Goal: Feedback & Contribution: Submit feedback/report problem

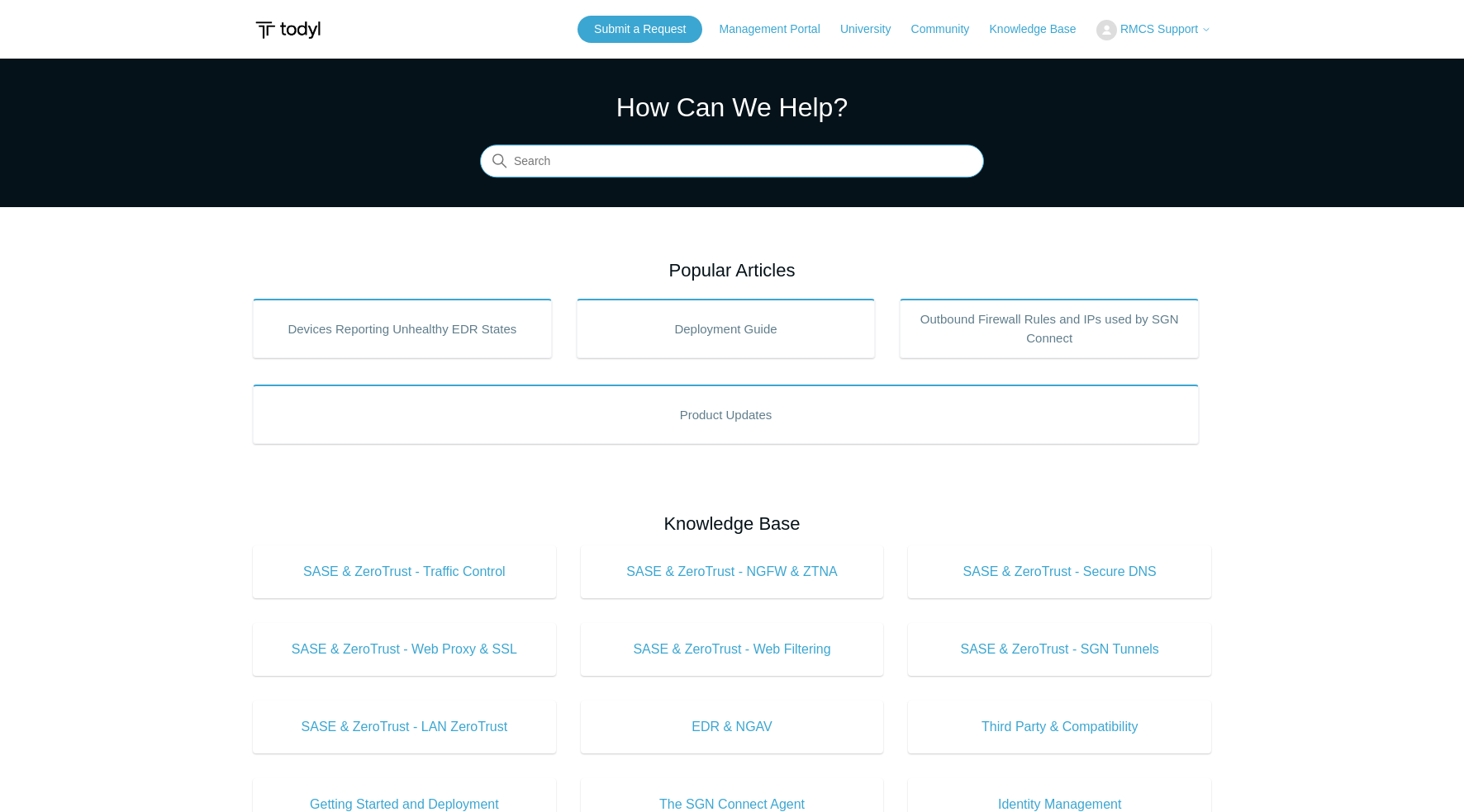
click at [679, 163] on input "Search" at bounding box center [732, 162] width 504 height 33
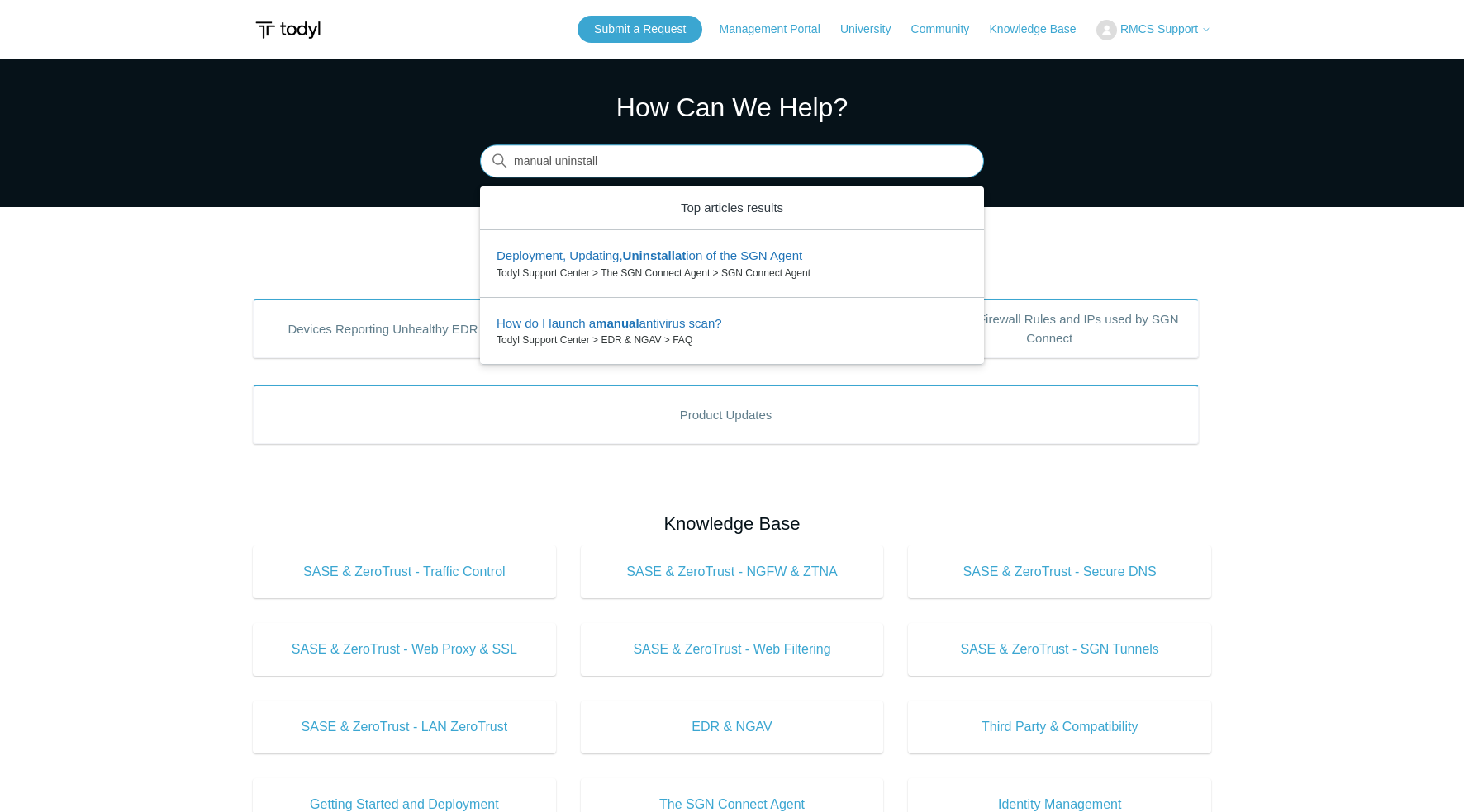
type input "manual uninstall"
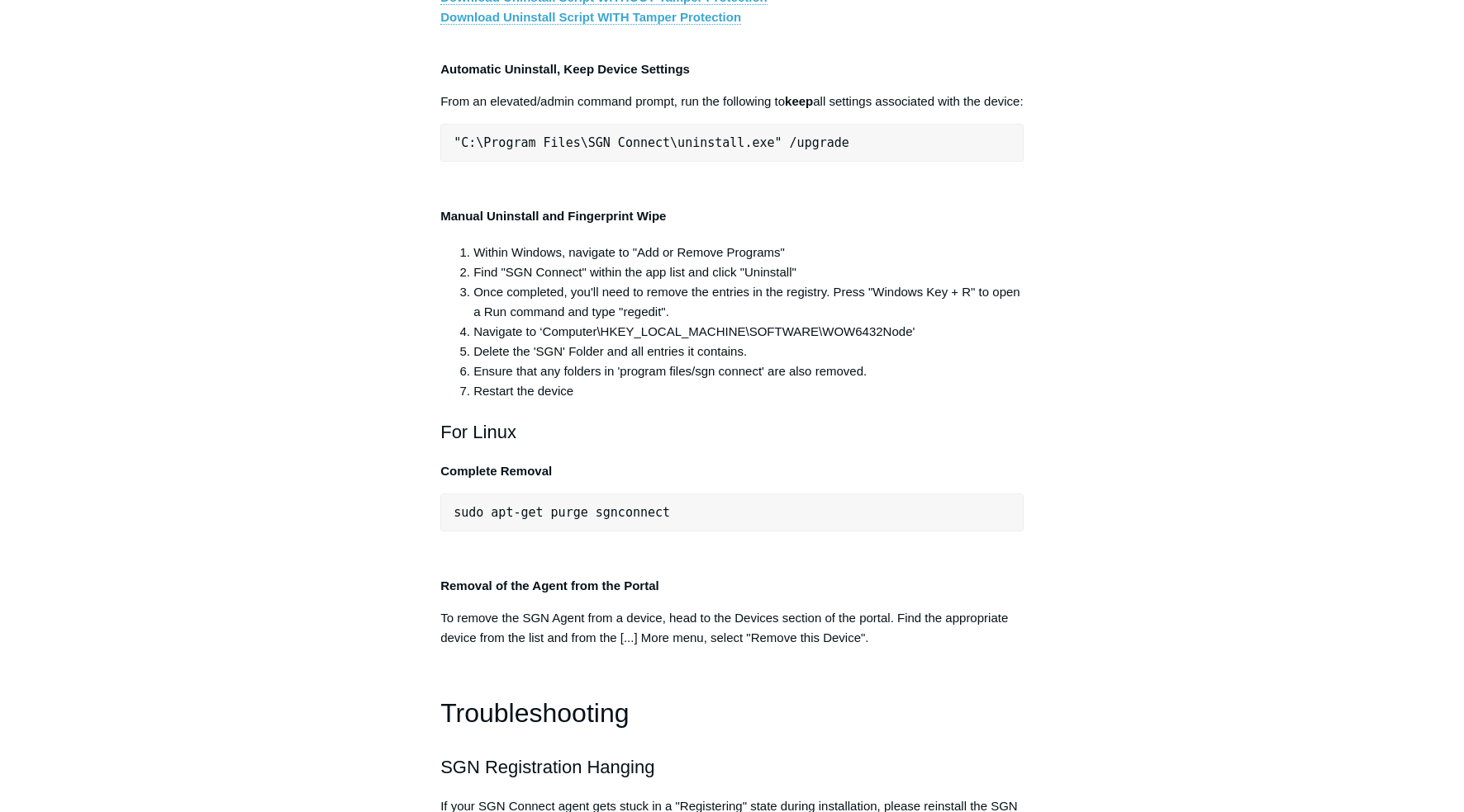
scroll to position [3220, 0]
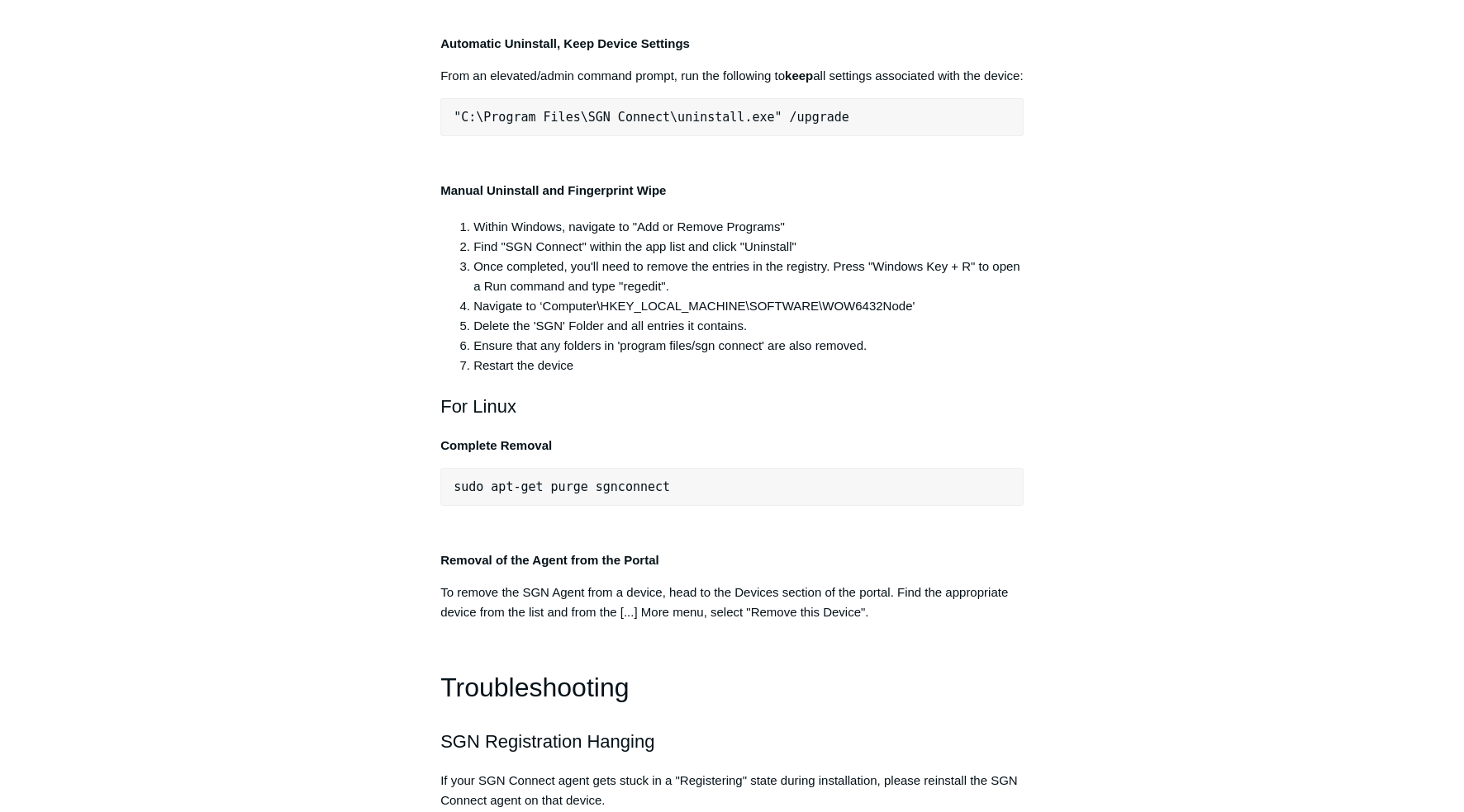
drag, startPoint x: 779, startPoint y: 337, endPoint x: 418, endPoint y: 337, distance: 361.0
copy span ""C:\Program Files\SGN Connect\uninstall.exe""
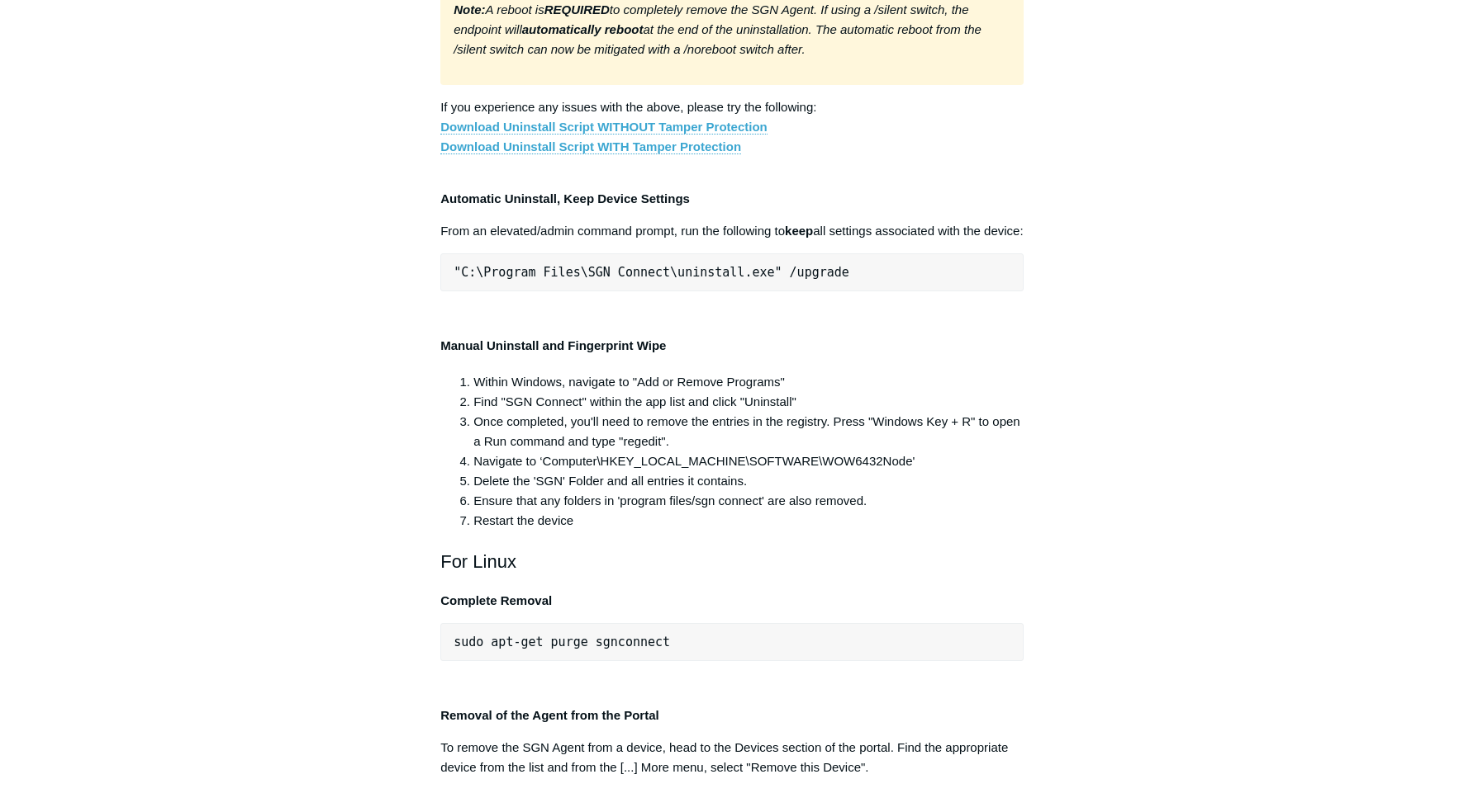
scroll to position [3137, 0]
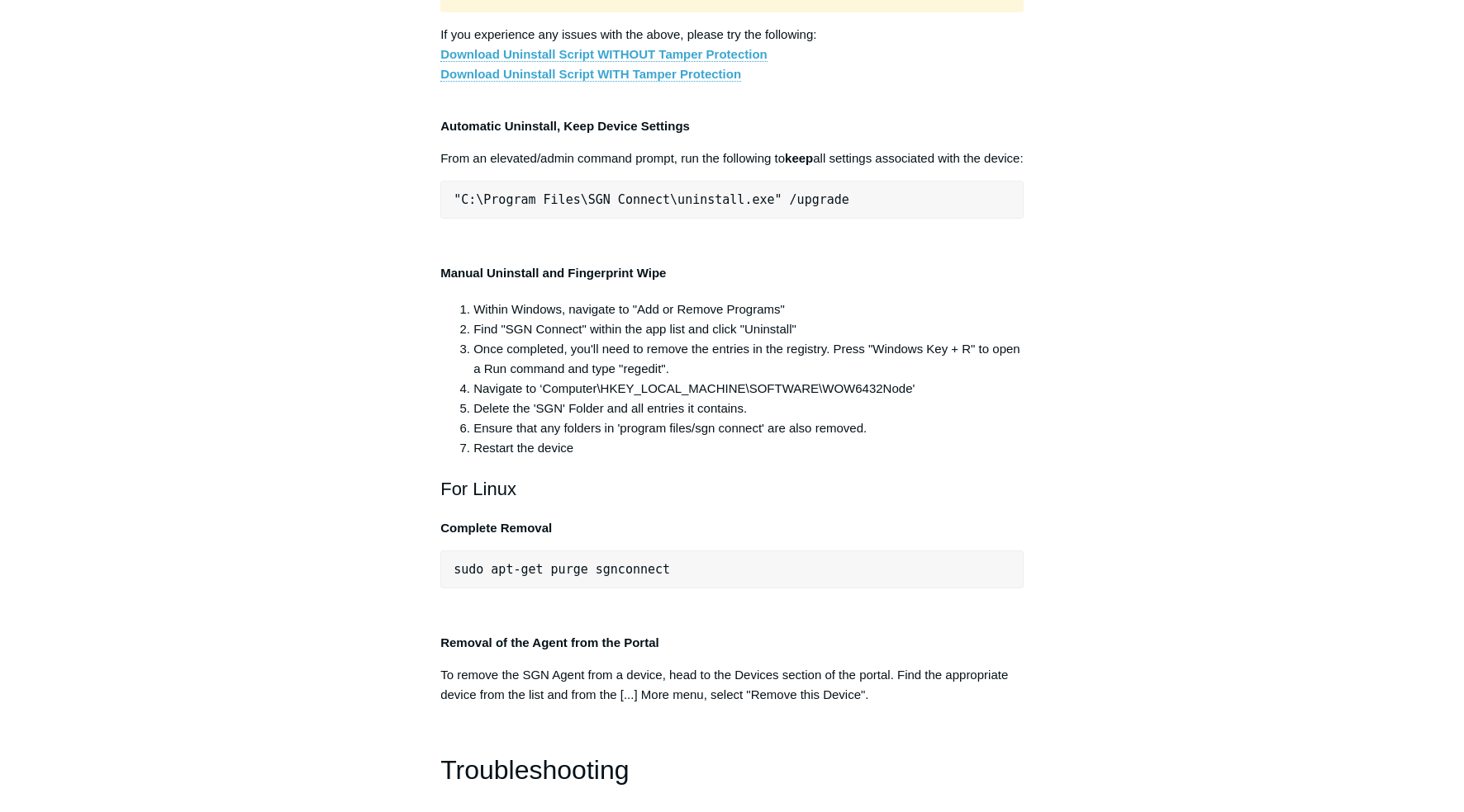
copy span ""C:\Program Files\SGN Connect\uninstall.exe""
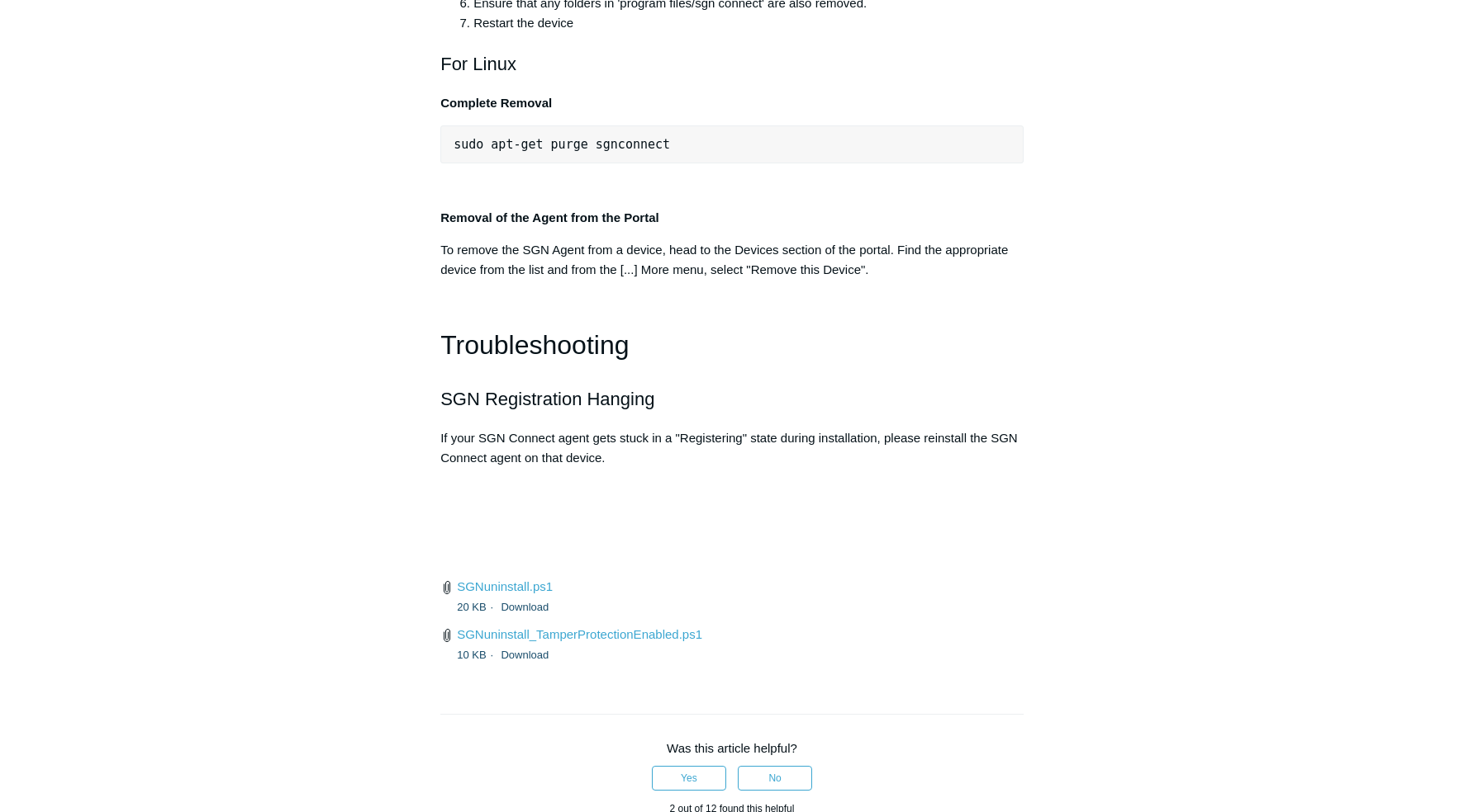
scroll to position [3550, 0]
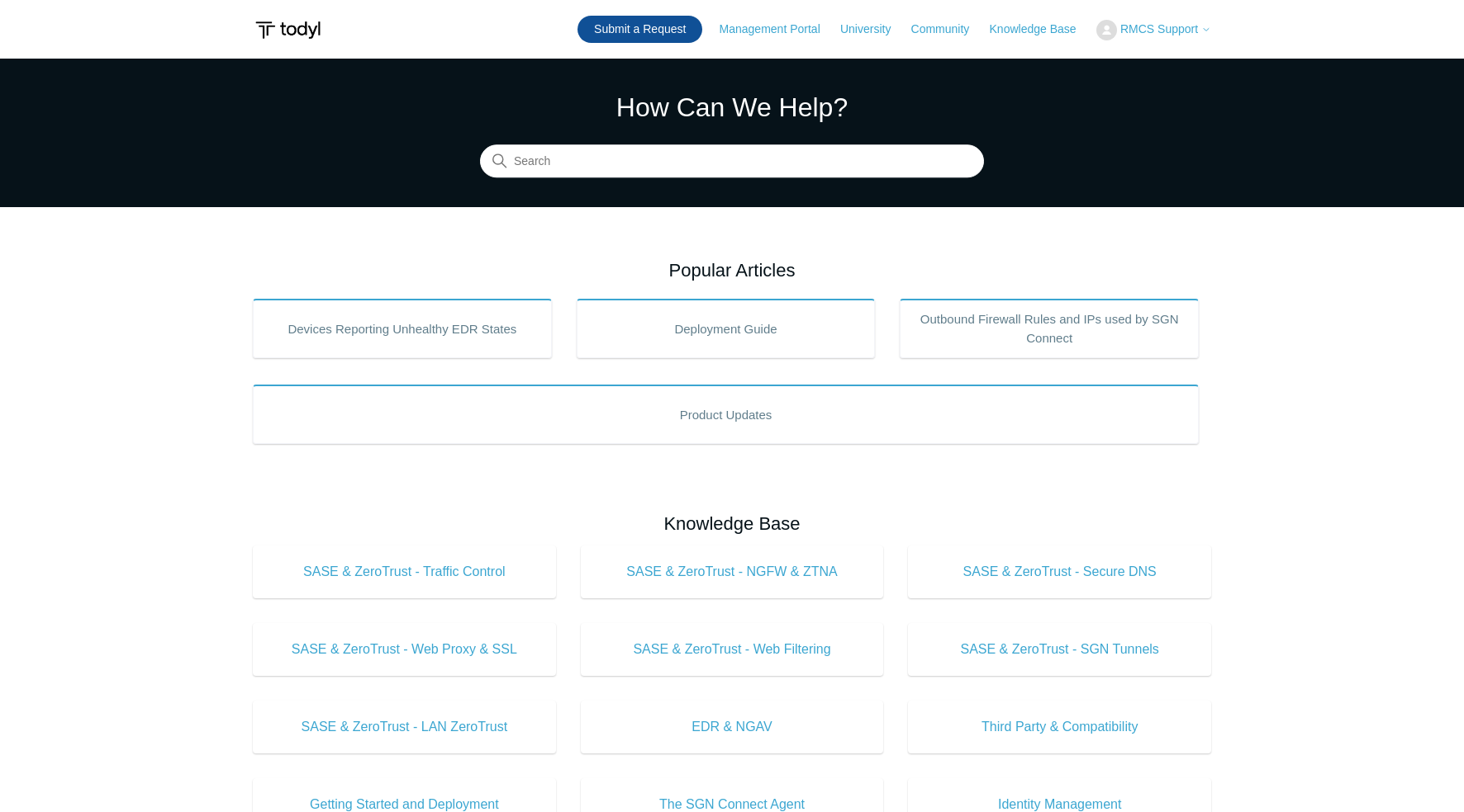
click at [642, 24] on link "Submit a Request" at bounding box center [640, 29] width 125 height 27
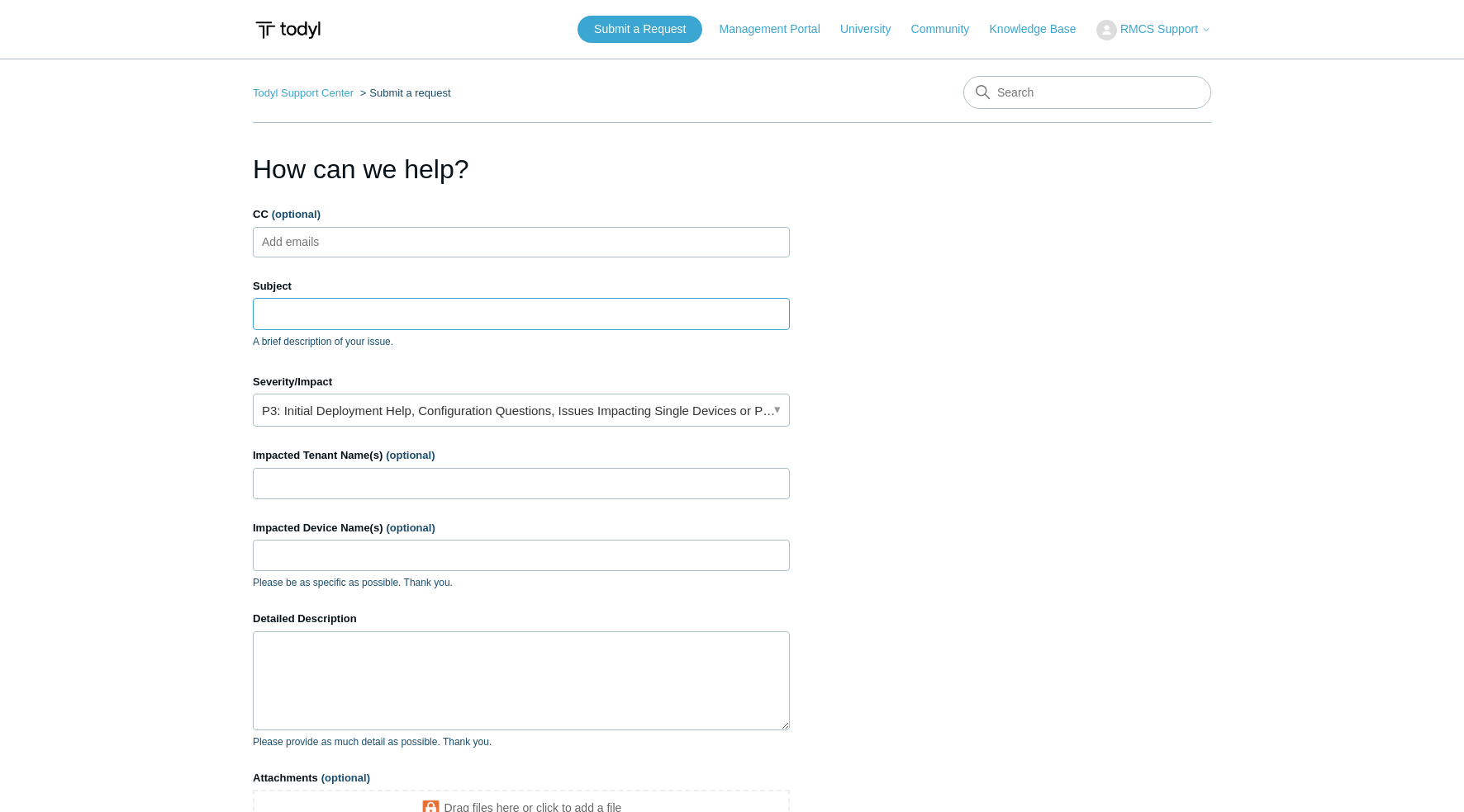
click at [293, 311] on input "Subject" at bounding box center [521, 313] width 537 height 31
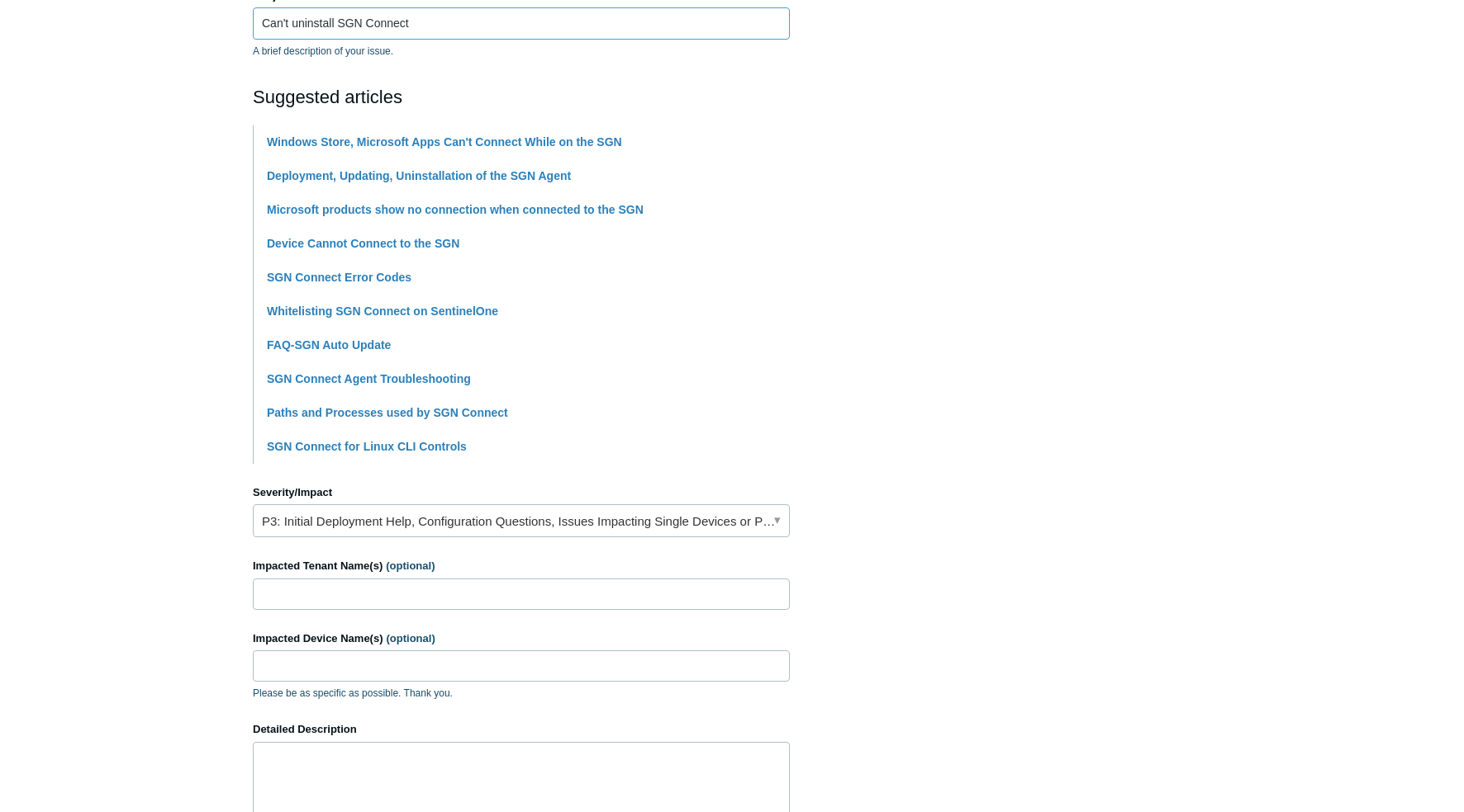
scroll to position [330, 0]
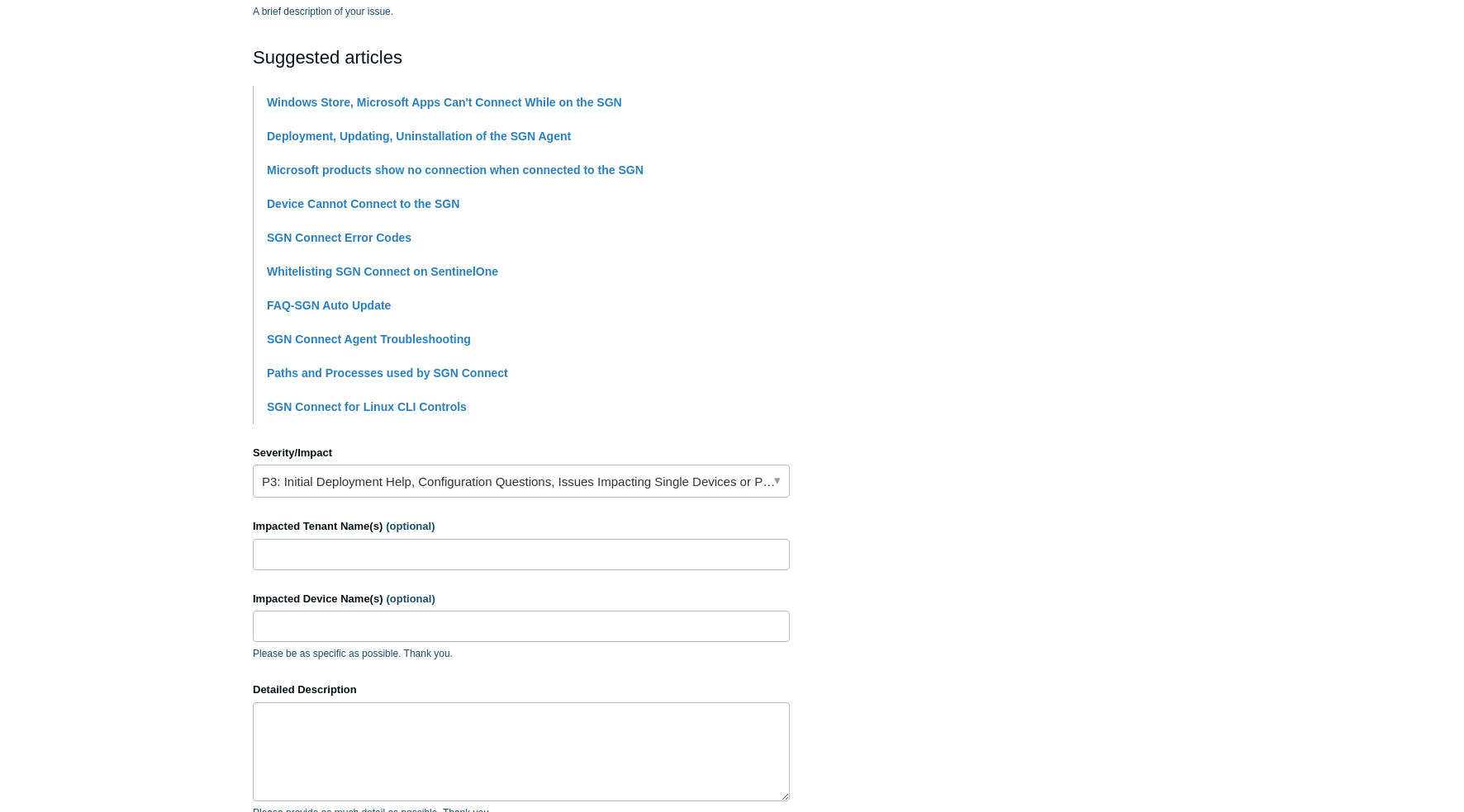
type input "Can't uninstall SGN Connect"
click at [391, 472] on link "P3: Initial Deployment Help, Configuration Questions, Issues Impacting Single D…" at bounding box center [521, 480] width 537 height 33
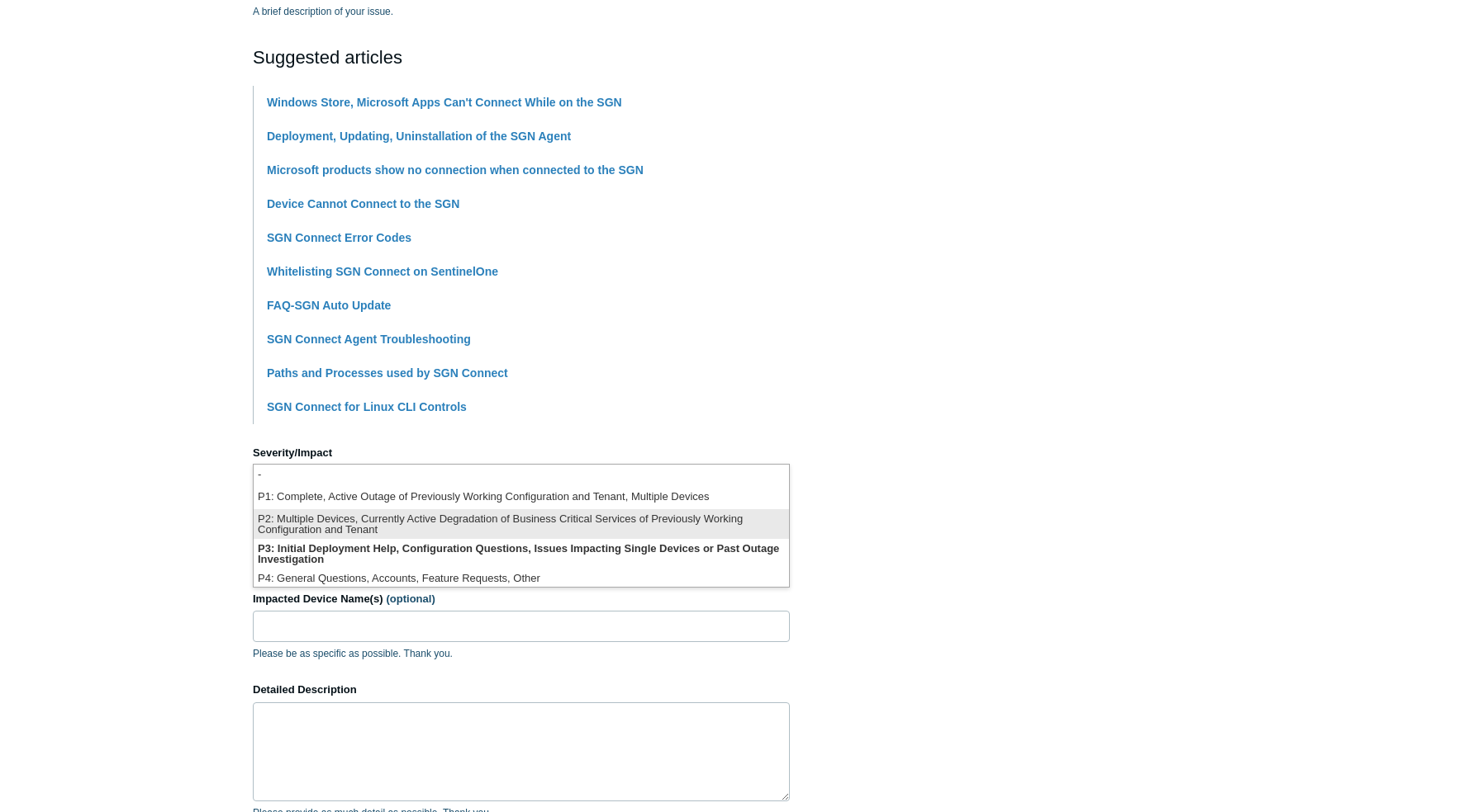
click at [381, 516] on li "P2: Multiple Devices, Currently Active Degradation of Business Critical Service…" at bounding box center [521, 523] width 535 height 29
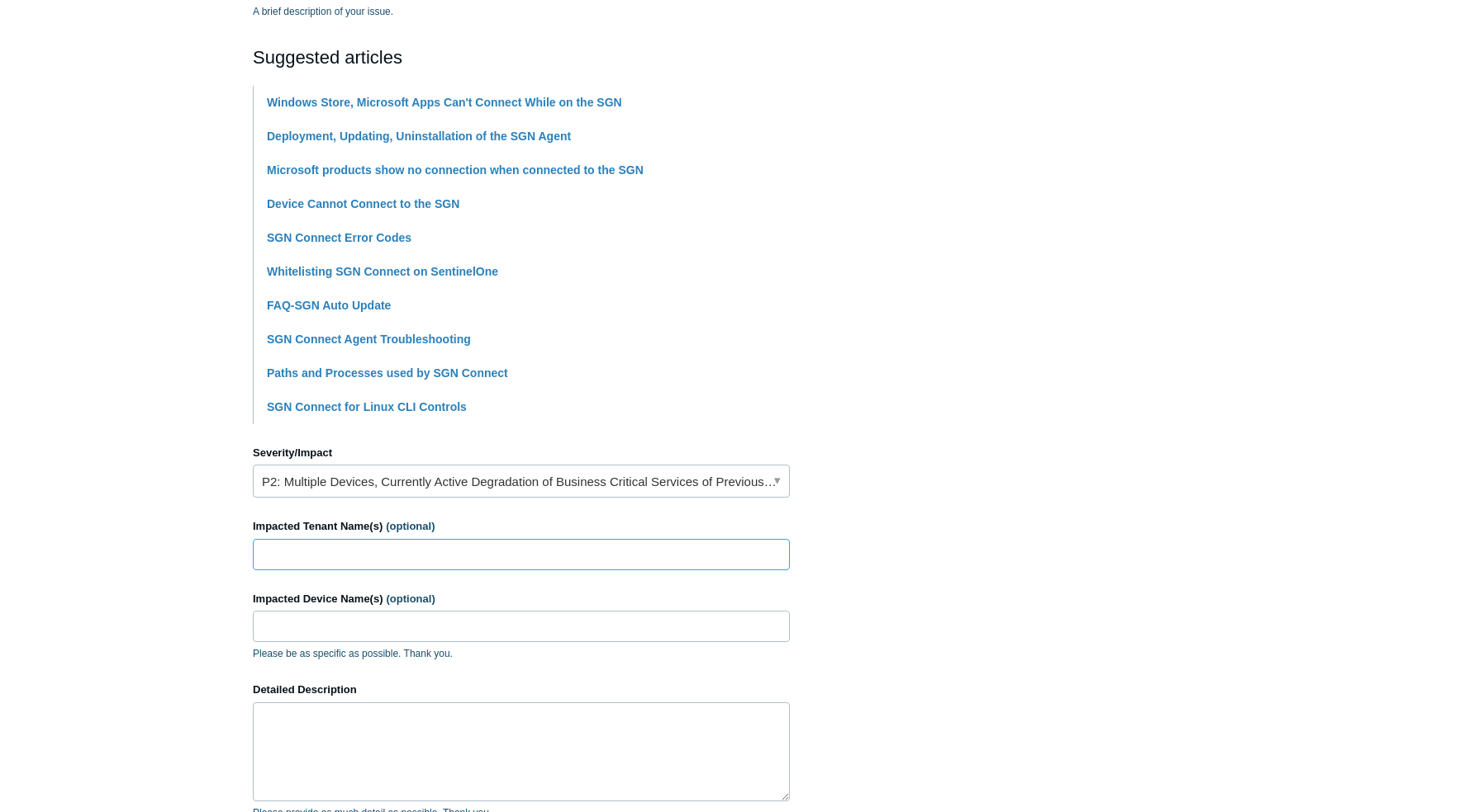
click at [301, 549] on input "Impacted Tenant Name(s) (optional)" at bounding box center [521, 555] width 537 height 31
type input "CTSI"
type input "juliannhome"
drag, startPoint x: 508, startPoint y: 719, endPoint x: 535, endPoint y: 709, distance: 28.8
click at [508, 718] on textarea "Having an issue where SGN Connect says" at bounding box center [521, 752] width 537 height 99
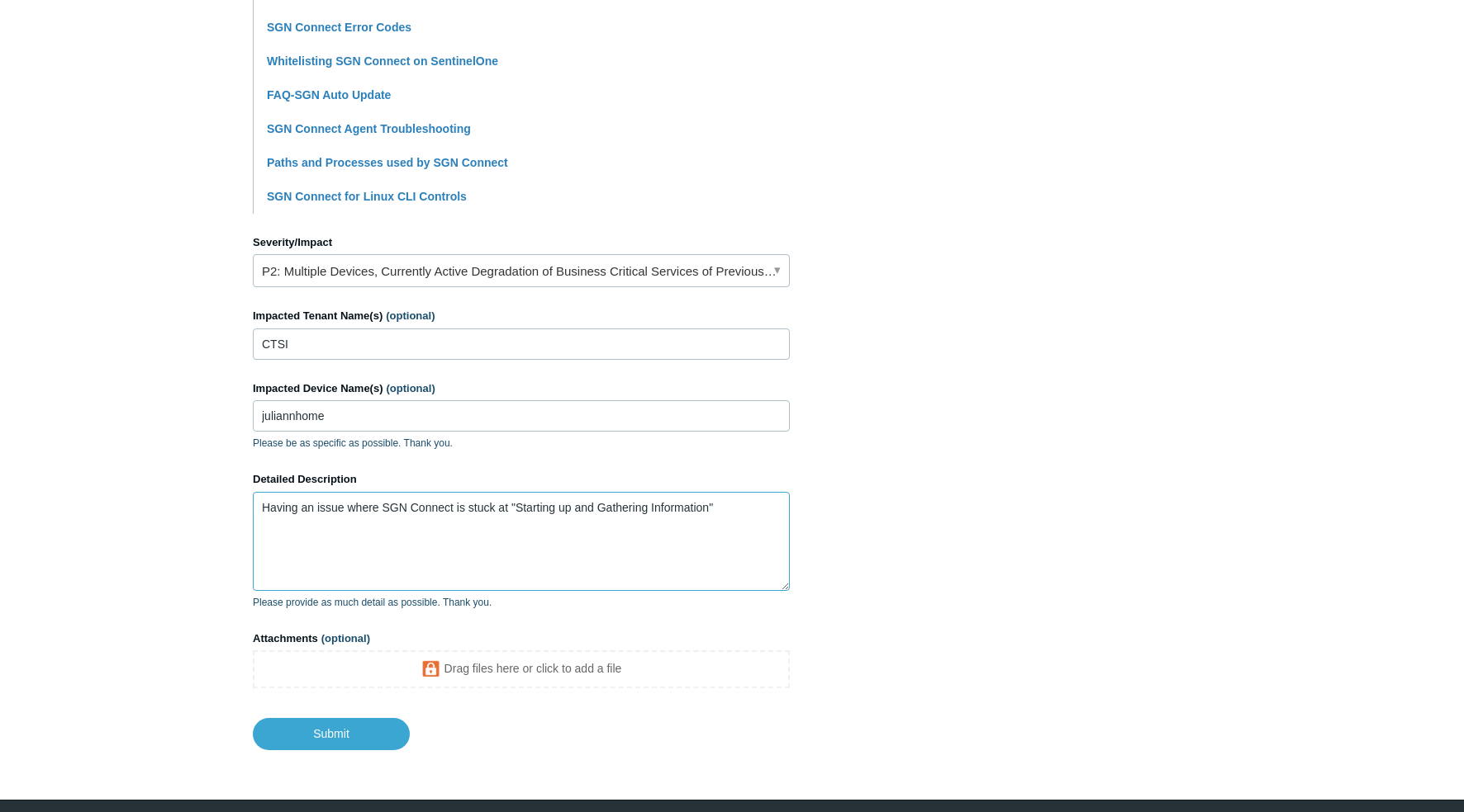
scroll to position [578, 0]
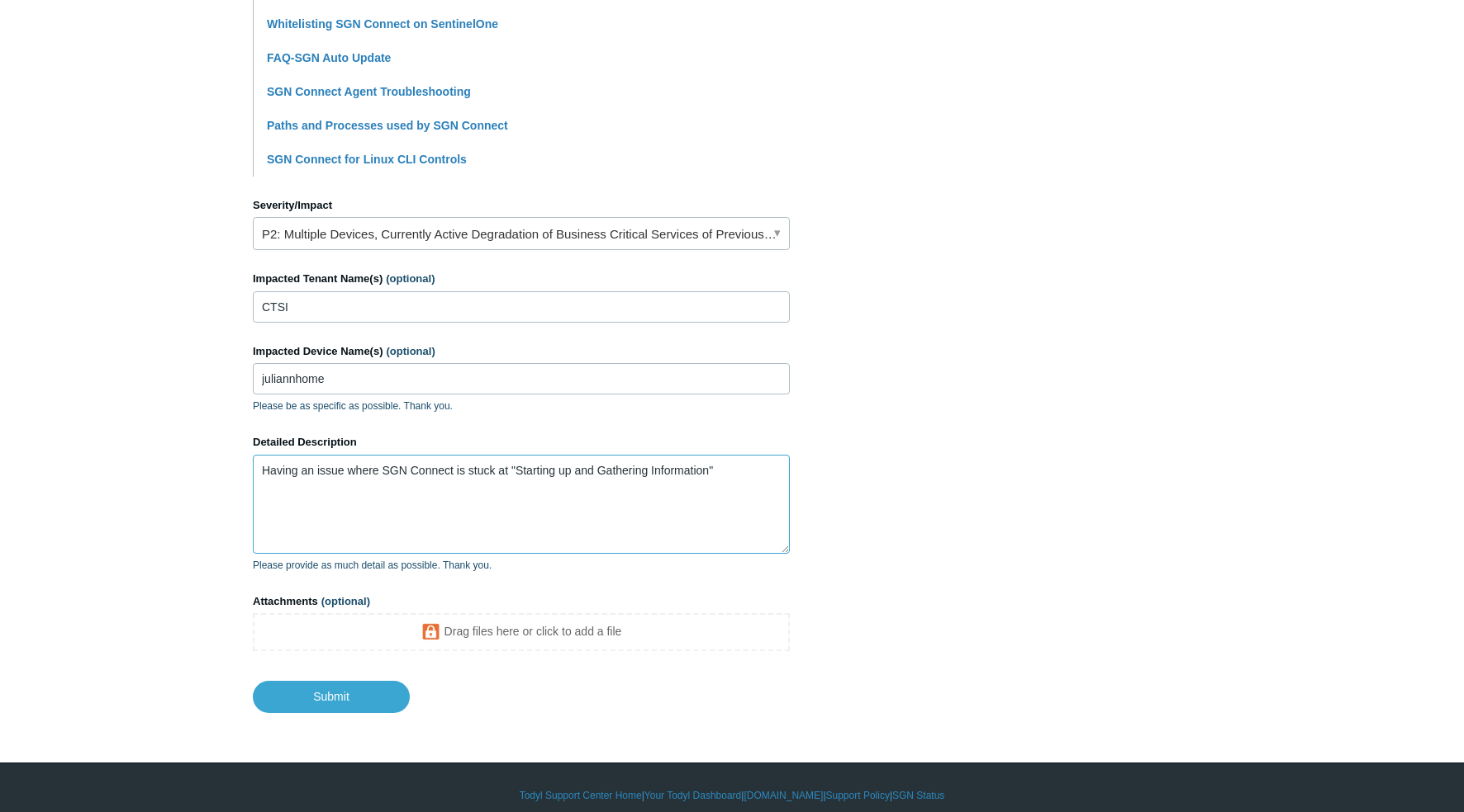
click at [730, 471] on textarea "Having an issue where SGN Connect is stuck at "Starting up and Gathering Inform…" at bounding box center [521, 505] width 537 height 99
click at [1217, 342] on main "Todyl Support Center Submit a request How can we help? CC (optional) Add emails…" at bounding box center [732, 97] width 1464 height 1233
drag, startPoint x: 606, startPoint y: 509, endPoint x: 620, endPoint y: 512, distance: 14.3
click at [605, 509] on textarea "Having an issue where SGN Connect is stuck at "Starting up and Gathering Inform…" at bounding box center [521, 505] width 537 height 99
paste textarea "Issue with maintenance key so unable to remove application, quitting"
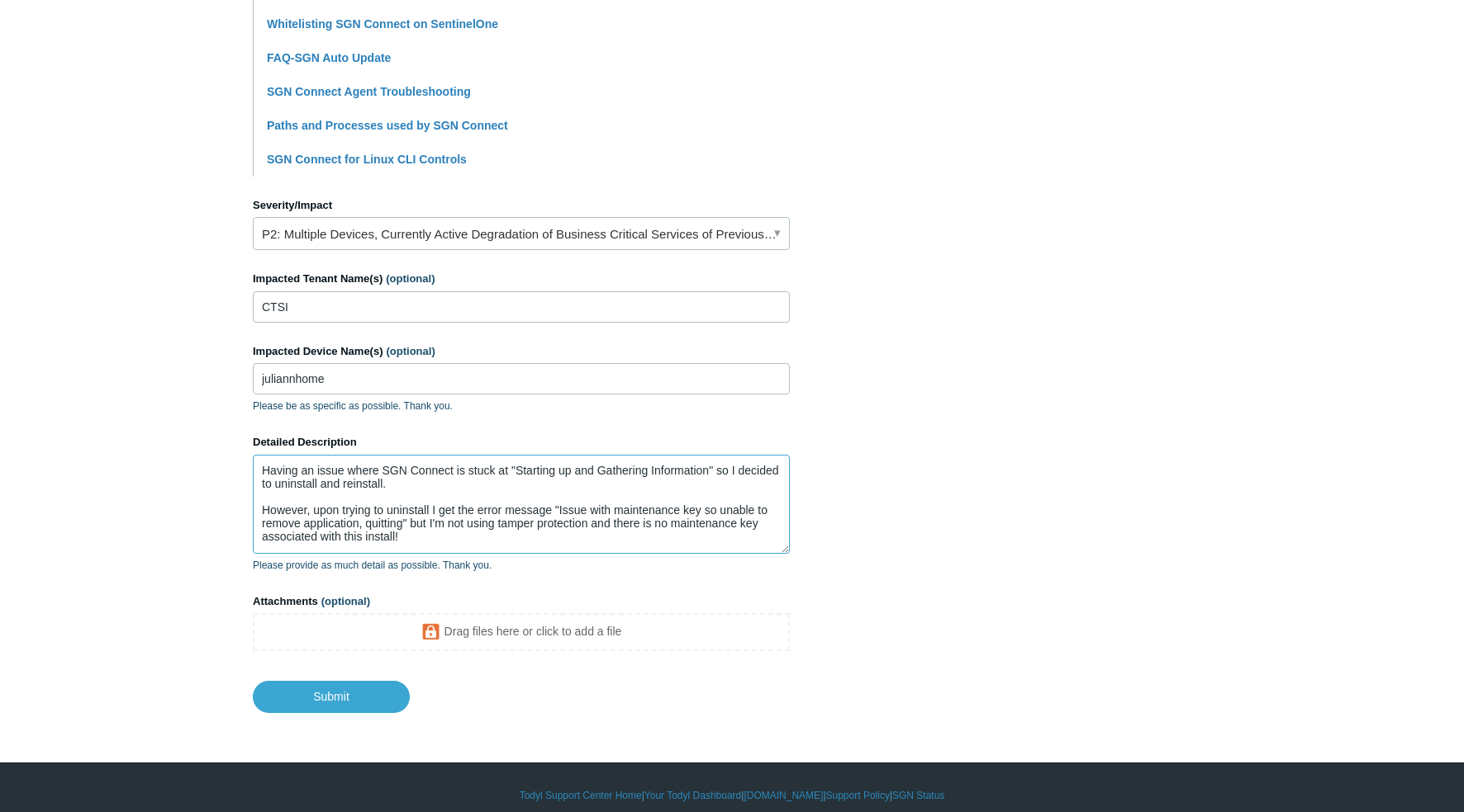
scroll to position [17, 0]
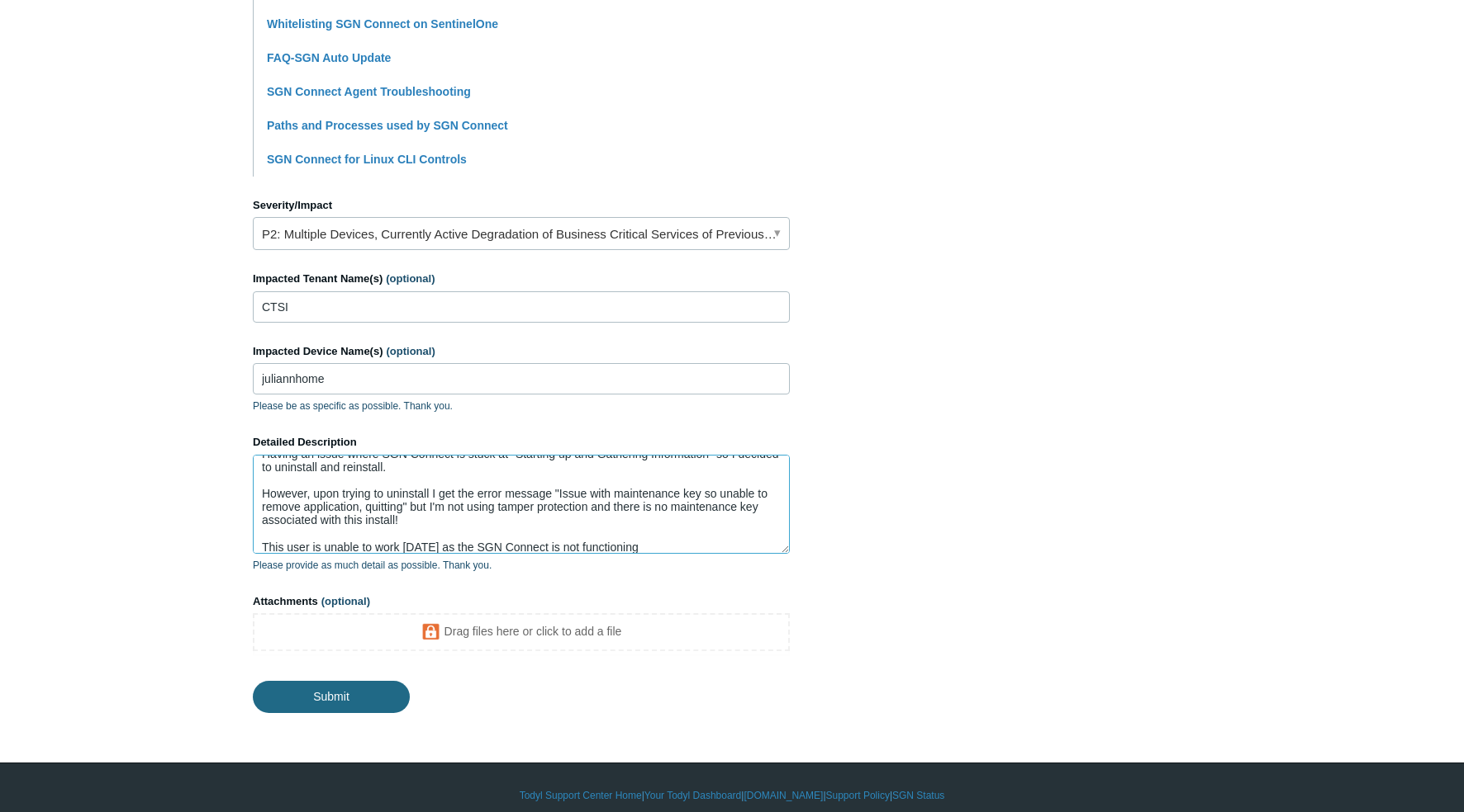
type textarea "Having an issue where SGN Connect is stuck at "Starting up and Gathering Inform…"
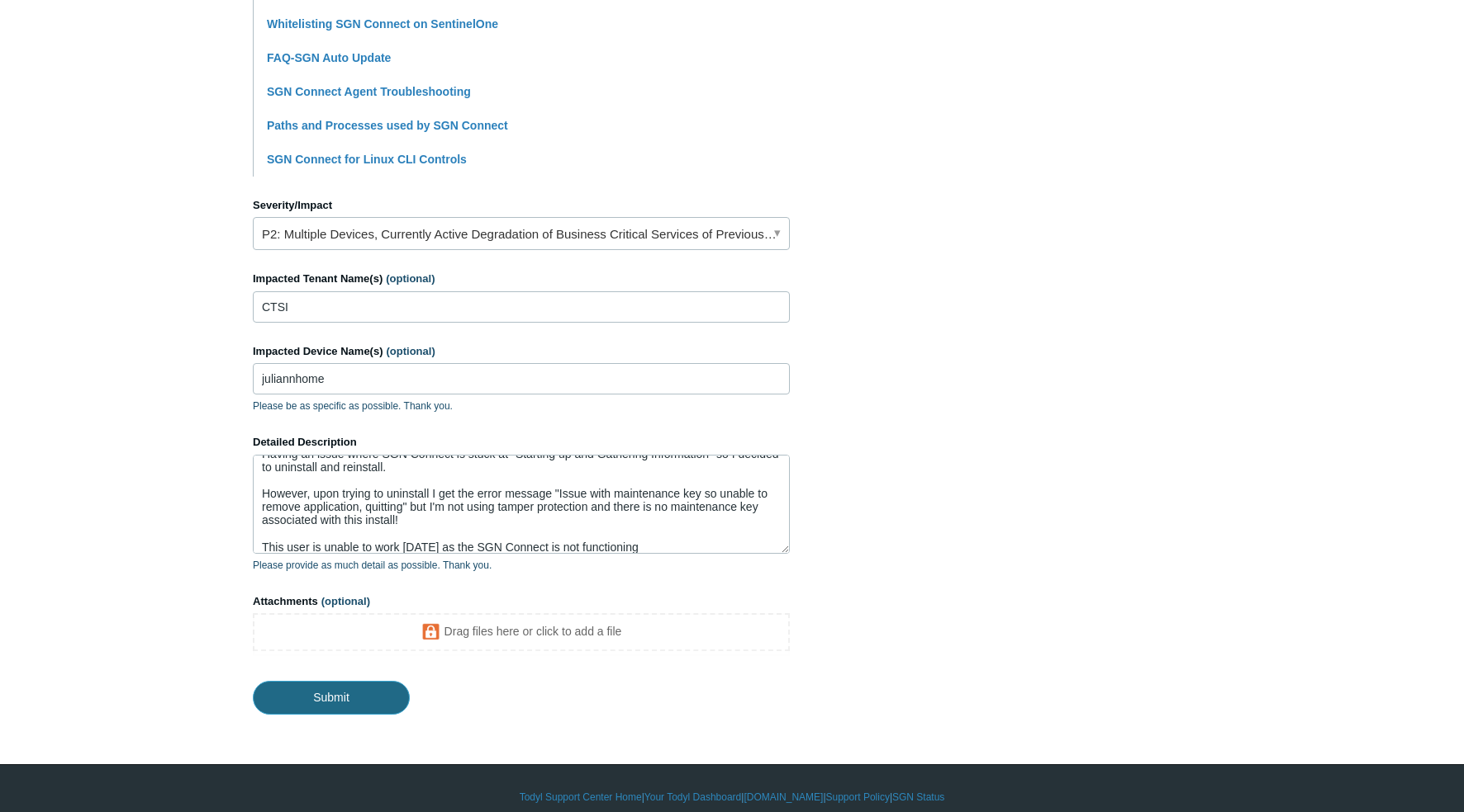
click at [313, 698] on input "Submit" at bounding box center [331, 697] width 157 height 33
